Goal: Navigation & Orientation: Find specific page/section

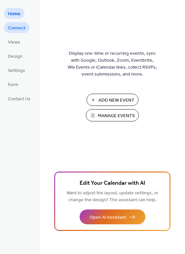
click at [19, 25] on span "Connect" at bounding box center [16, 28] width 17 height 7
click at [16, 93] on link "Contact Us" at bounding box center [19, 98] width 30 height 11
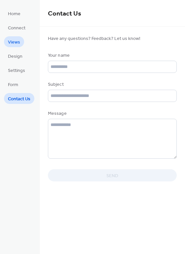
click at [19, 45] on span "Views" at bounding box center [14, 42] width 12 height 7
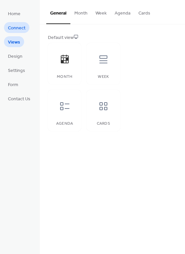
click at [22, 30] on span "Connect" at bounding box center [16, 28] width 17 height 7
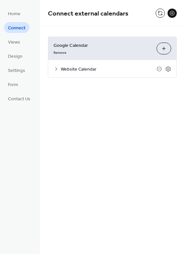
click at [172, 15] on button at bounding box center [171, 13] width 9 height 9
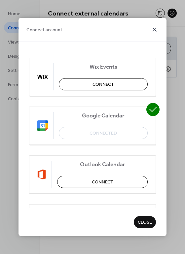
click at [155, 28] on icon at bounding box center [155, 30] width 8 height 8
